Goal: Information Seeking & Learning: Learn about a topic

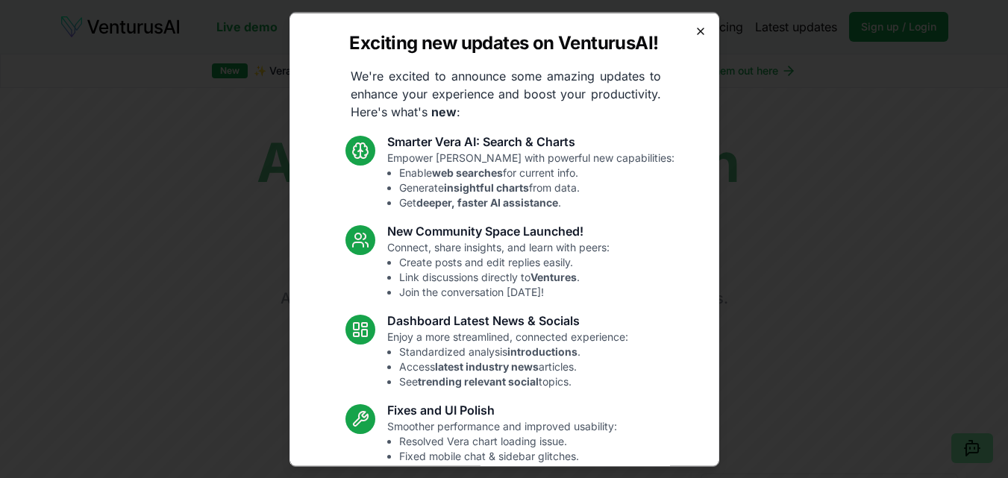
click at [698, 31] on icon "button" at bounding box center [701, 31] width 6 height 6
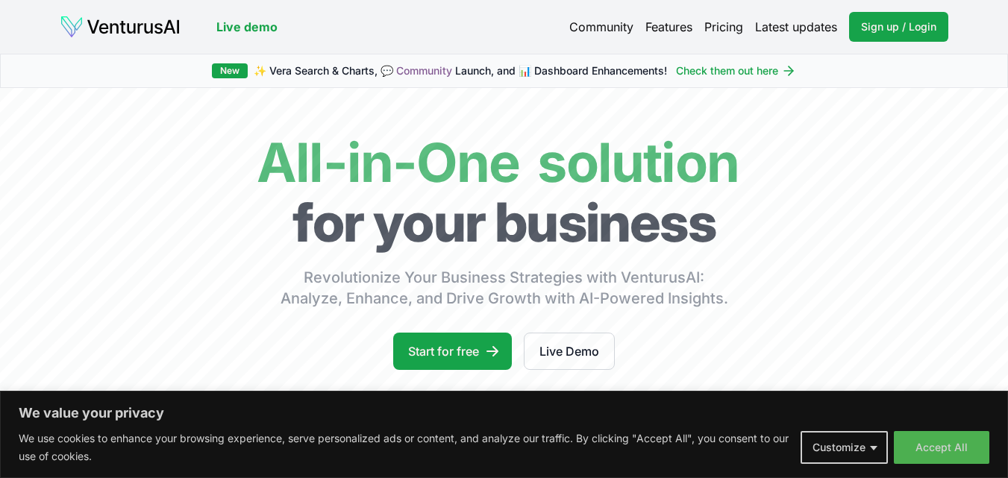
click at [667, 34] on link "Features" at bounding box center [668, 27] width 47 height 18
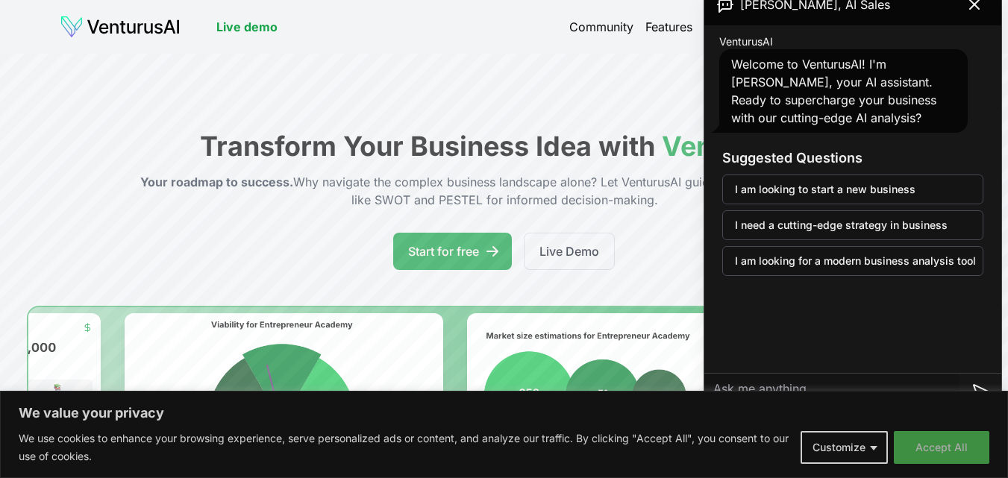
click at [943, 440] on button "Accept All" at bounding box center [941, 447] width 95 height 33
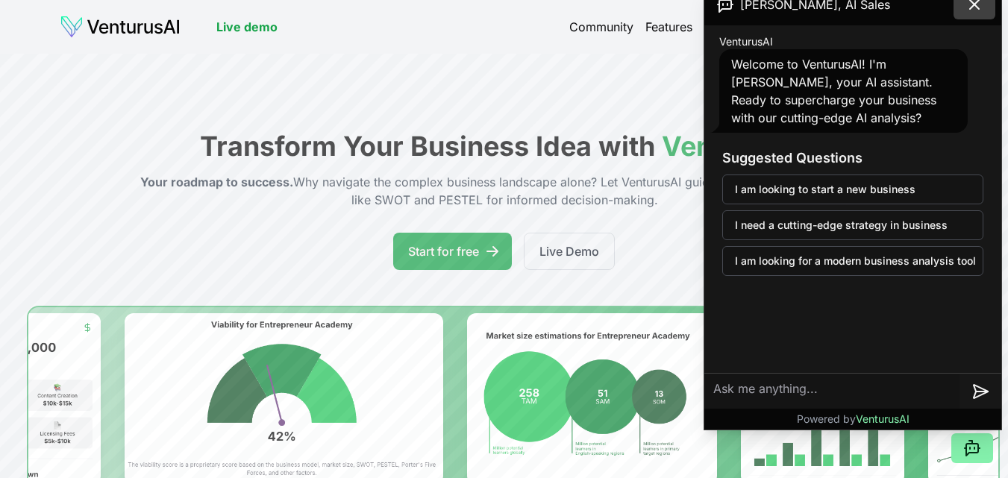
click at [971, 15] on button at bounding box center [974, 5] width 42 height 30
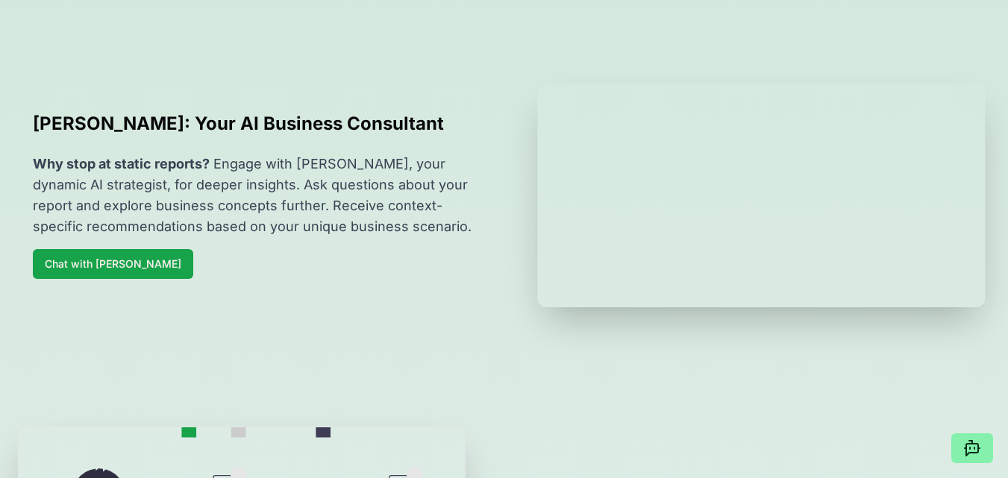
scroll to position [1343, 0]
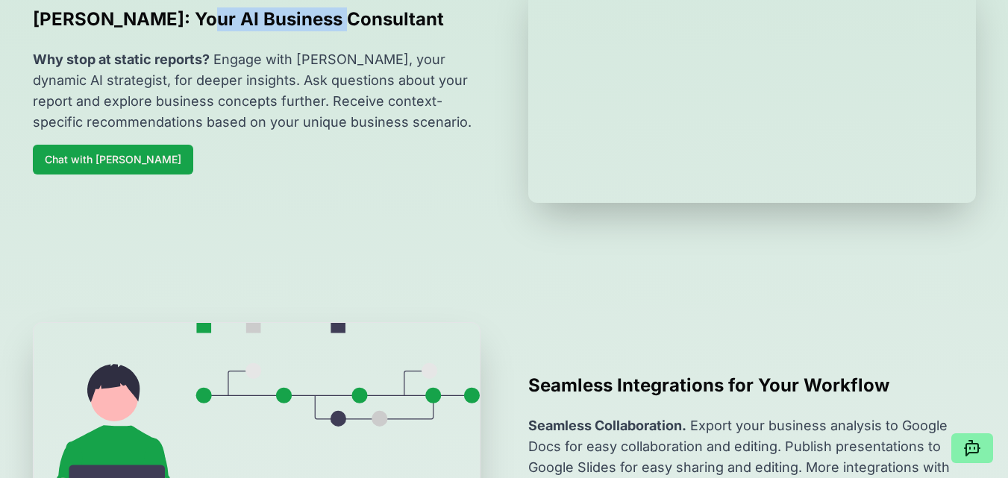
drag, startPoint x: 182, startPoint y: 80, endPoint x: 328, endPoint y: 85, distance: 146.3
click at [328, 31] on h2 "Vera: Your AI Business Consultant" at bounding box center [257, 19] width 448 height 24
drag, startPoint x: 145, startPoint y: 83, endPoint x: 298, endPoint y: 97, distance: 154.3
click at [298, 31] on h2 "Vera: Your AI Business Consultant" at bounding box center [257, 19] width 448 height 24
click at [313, 133] on p "Why stop at static reports? Engage with Vera, your dynamic AI strategist, for d…" at bounding box center [257, 91] width 448 height 84
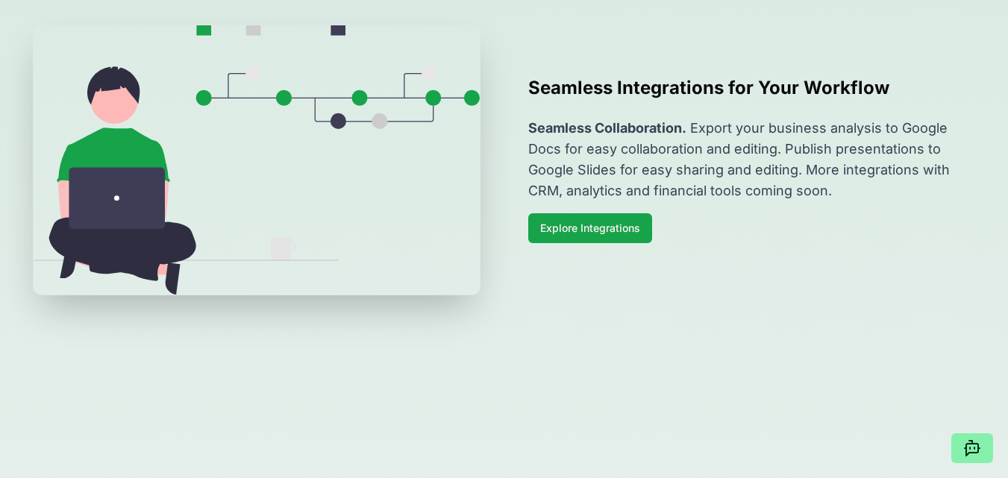
scroll to position [1641, 0]
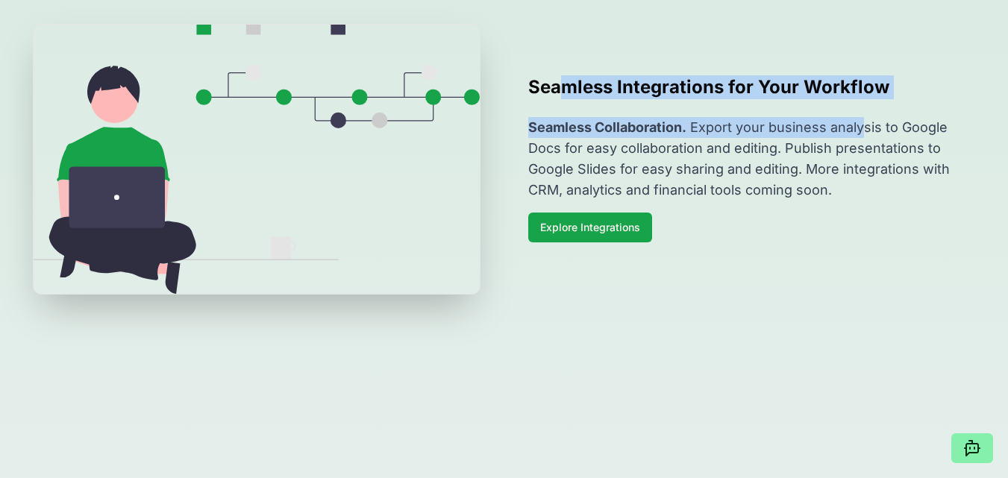
drag, startPoint x: 563, startPoint y: 166, endPoint x: 865, endPoint y: 184, distance: 303.4
click at [865, 184] on div "Seamless Integrations for Your Workflow Seamless Collaboration. Export your bus…" at bounding box center [752, 158] width 448 height 167
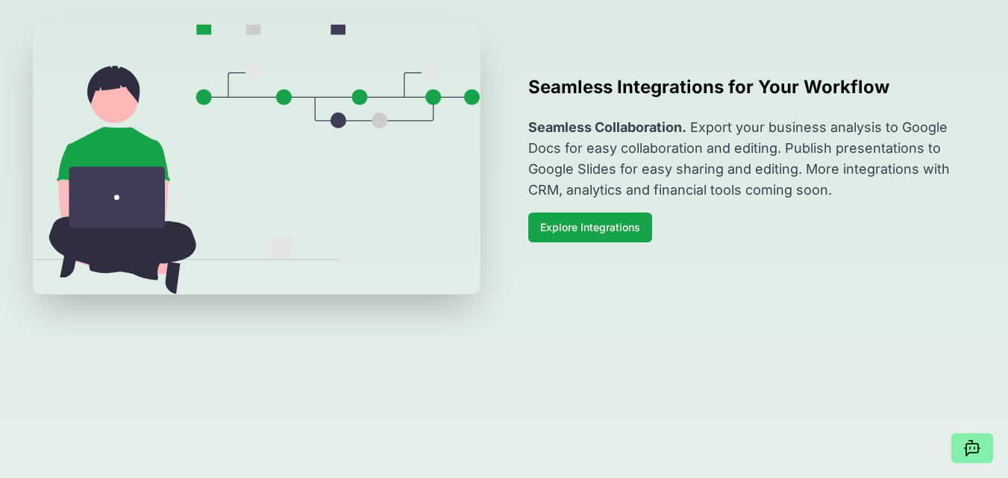
click at [771, 201] on p "Seamless Collaboration. Export your business analysis to Google Docs for easy c…" at bounding box center [752, 159] width 448 height 84
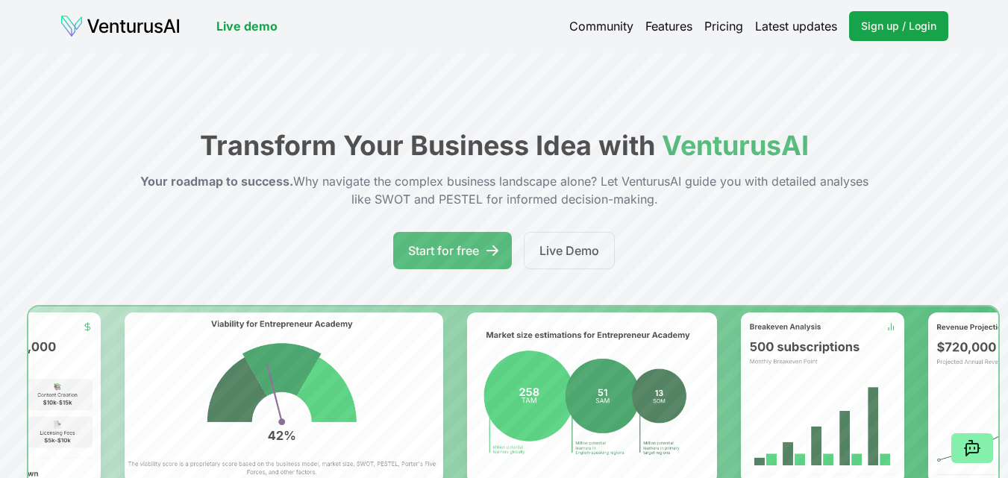
scroll to position [0, 0]
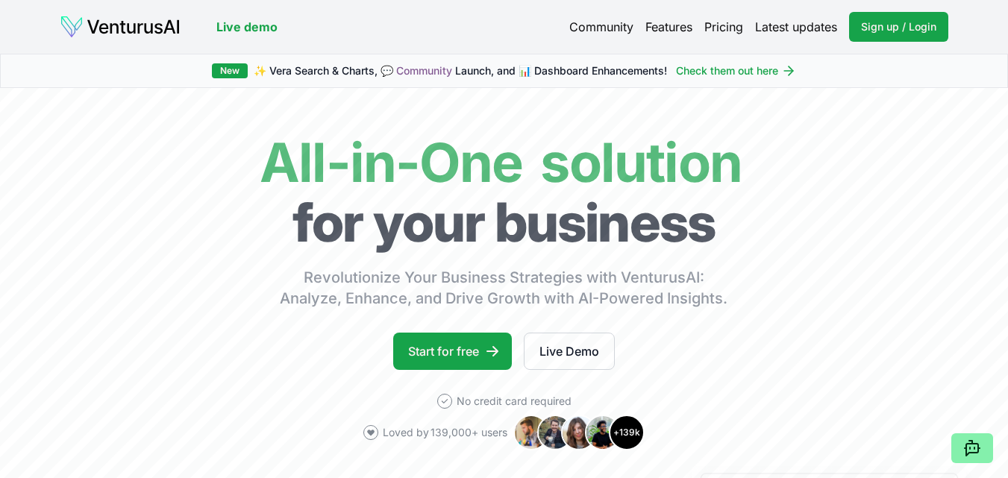
click at [789, 25] on link "Latest updates" at bounding box center [796, 27] width 82 height 18
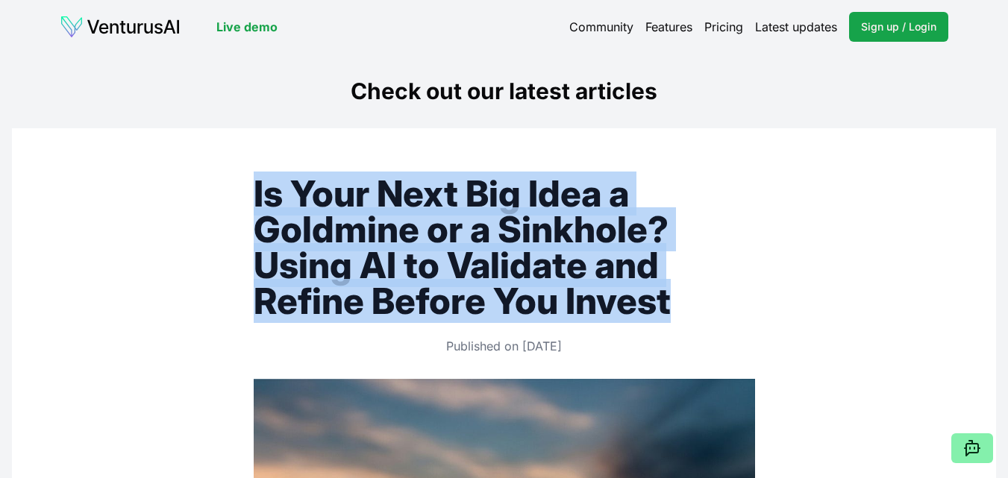
drag, startPoint x: 256, startPoint y: 191, endPoint x: 702, endPoint y: 304, distance: 460.3
click at [702, 304] on h1 "Is Your Next Big Idea a Goldmine or a Sinkhole? Using AI to Validate and Refine…" at bounding box center [504, 247] width 501 height 143
click at [702, 305] on h1 "Is Your Next Big Idea a Goldmine or a Sinkhole? Using AI to Validate and Refine…" at bounding box center [504, 247] width 501 height 143
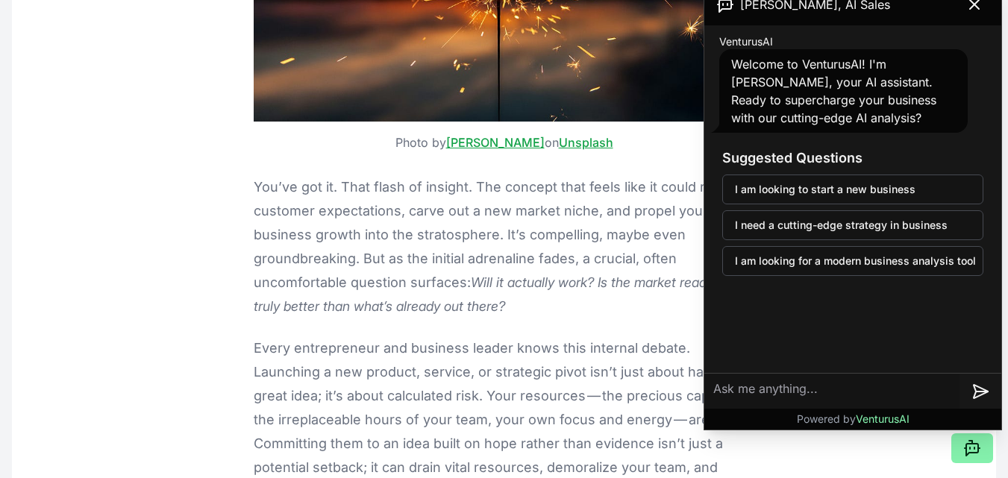
scroll to position [597, 0]
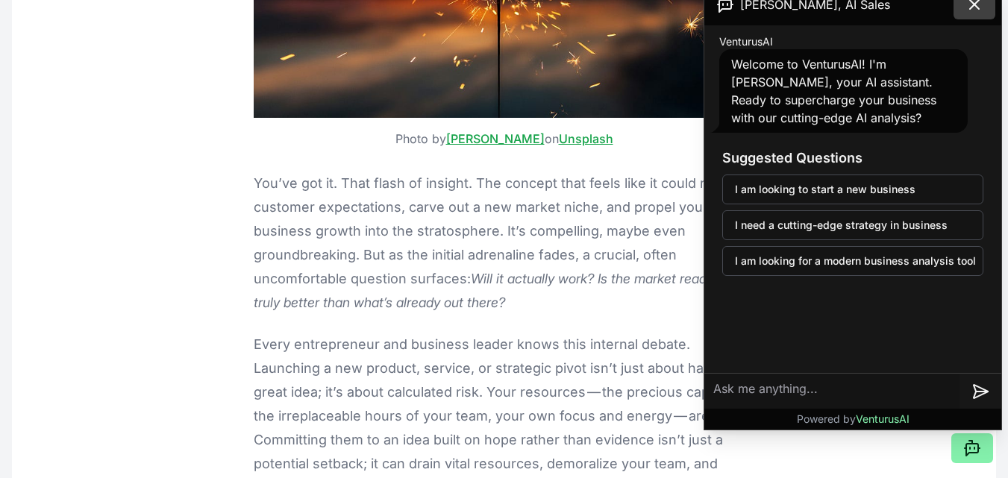
click at [973, 5] on icon at bounding box center [974, 4] width 9 height 9
